Goal: Information Seeking & Learning: Check status

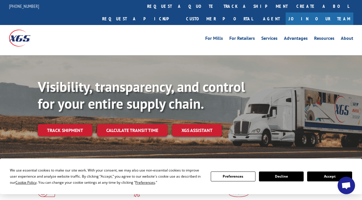
scroll to position [29, 0]
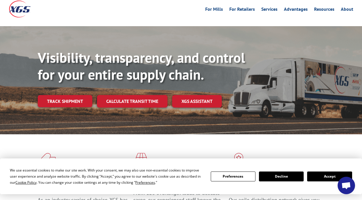
click at [82, 120] on div "Visibility, transparency, and control for your entire supply chain. Track shipm…" at bounding box center [181, 85] width 362 height 119
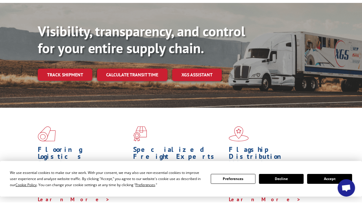
scroll to position [0, 0]
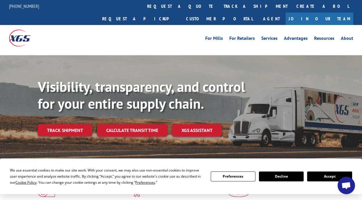
click at [320, 178] on button "Accept" at bounding box center [329, 176] width 45 height 10
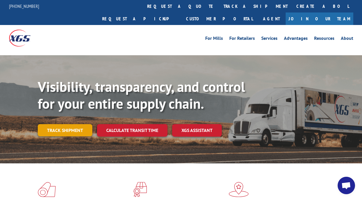
click at [55, 124] on link "Track shipment" at bounding box center [65, 130] width 55 height 12
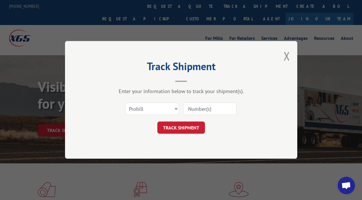
click at [202, 108] on input at bounding box center [209, 109] width 53 height 12
paste input "15578943"
type input "15578943"
click at [188, 130] on button "TRACK SHIPMENT" at bounding box center [181, 128] width 48 height 12
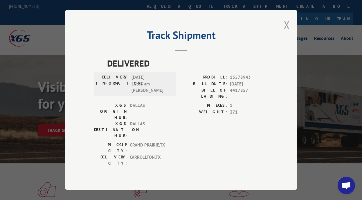
click at [288, 32] on button "Close modal" at bounding box center [287, 24] width 6 height 15
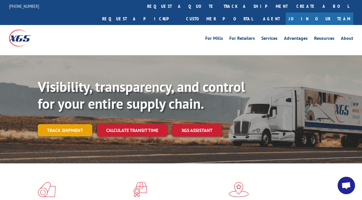
click at [60, 124] on link "Track shipment" at bounding box center [65, 130] width 55 height 12
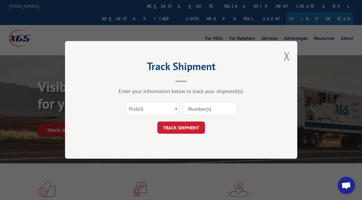
click at [207, 110] on input at bounding box center [209, 109] width 53 height 12
paste input "15578943"
type input "15578943"
click at [189, 124] on button "TRACK SHIPMENT" at bounding box center [181, 128] width 48 height 12
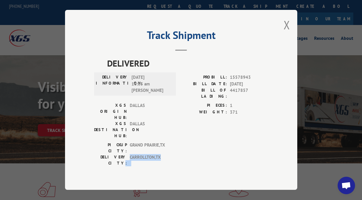
drag, startPoint x: 125, startPoint y: 136, endPoint x: 171, endPoint y: 139, distance: 45.7
click at [171, 154] on div "DELIVERY CITY: [GEOGRAPHIC_DATA] , [GEOGRAPHIC_DATA]" at bounding box center [133, 160] width 78 height 12
click at [288, 26] on button "Close modal" at bounding box center [287, 24] width 6 height 15
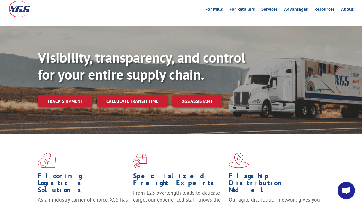
scroll to position [58, 0]
